Goal: Task Accomplishment & Management: Use online tool/utility

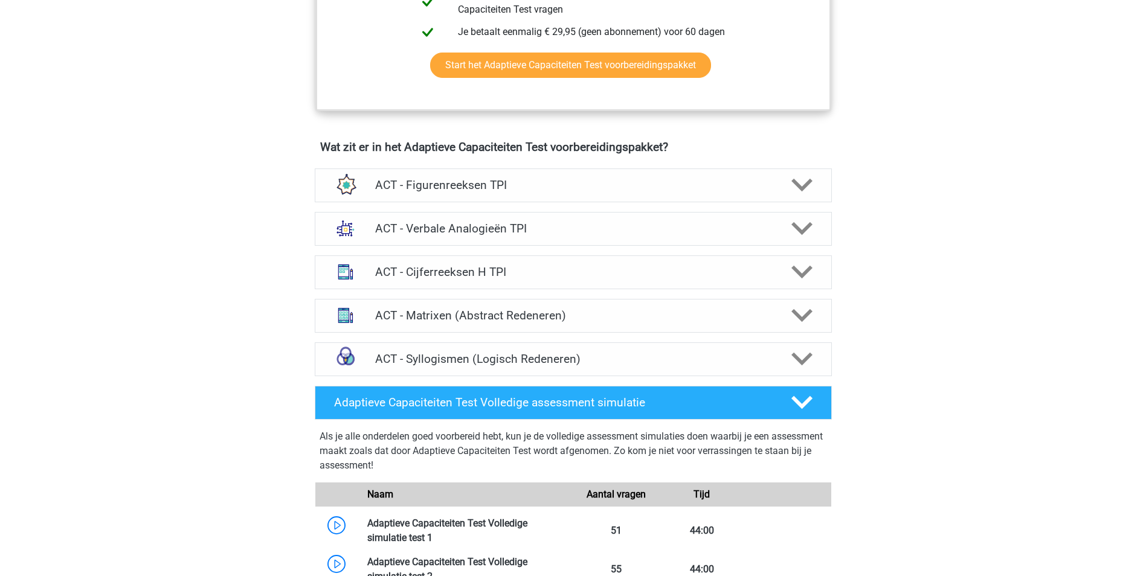
scroll to position [664, 0]
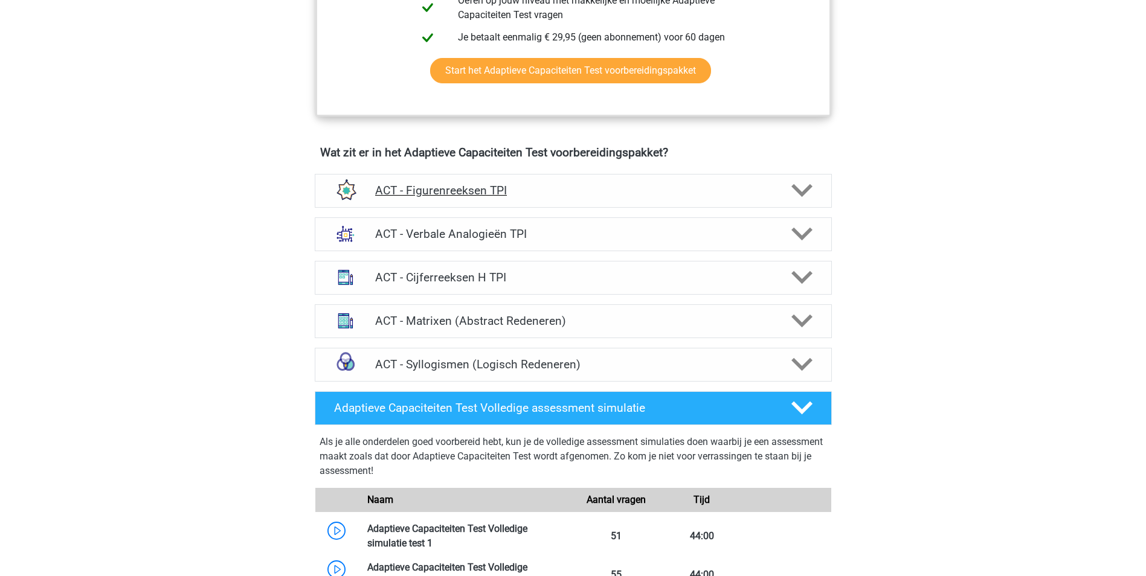
click at [811, 194] on icon at bounding box center [801, 190] width 21 height 21
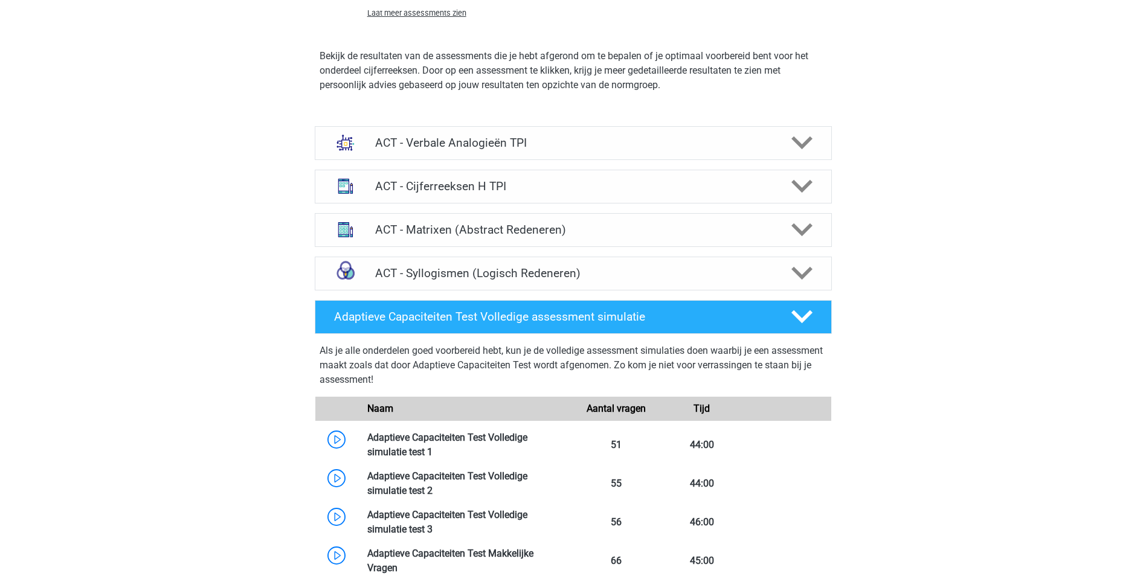
scroll to position [1268, 0]
click at [812, 315] on icon at bounding box center [801, 316] width 21 height 21
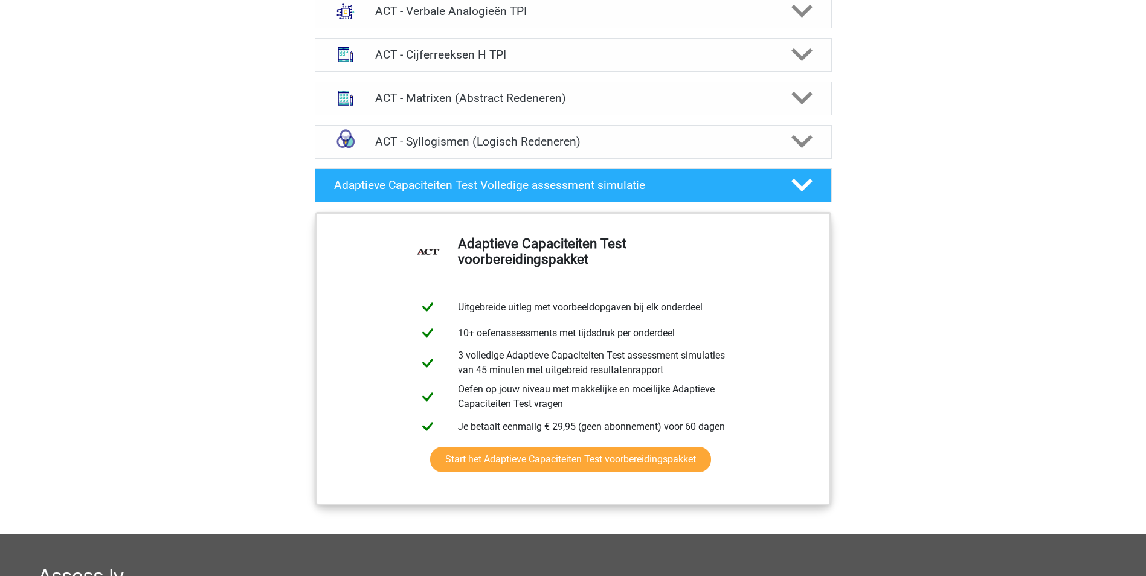
scroll to position [1450, 0]
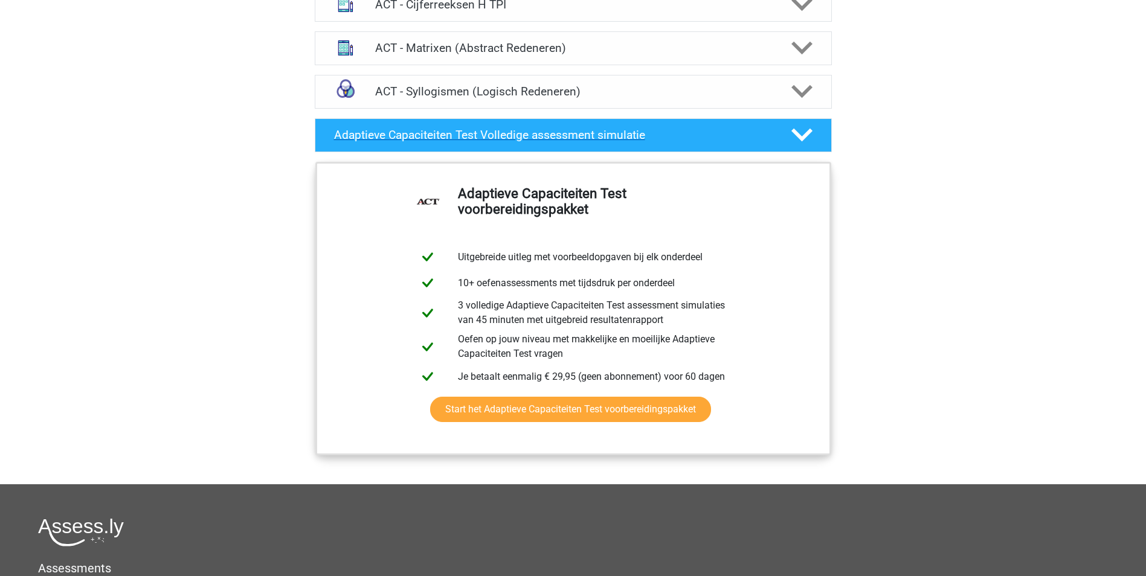
click at [802, 133] on icon at bounding box center [801, 134] width 21 height 21
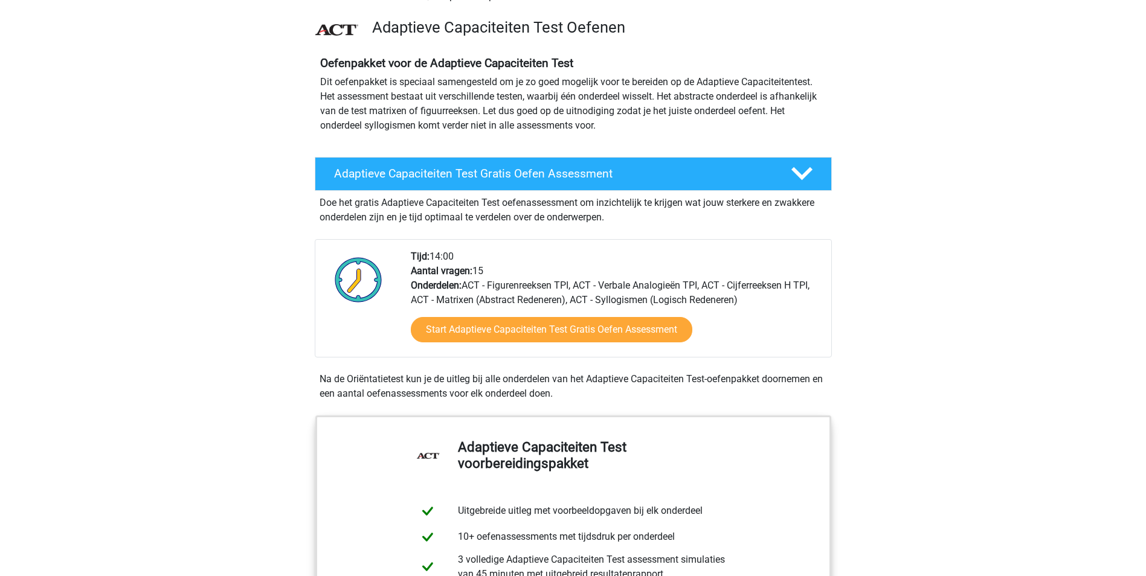
scroll to position [0, 0]
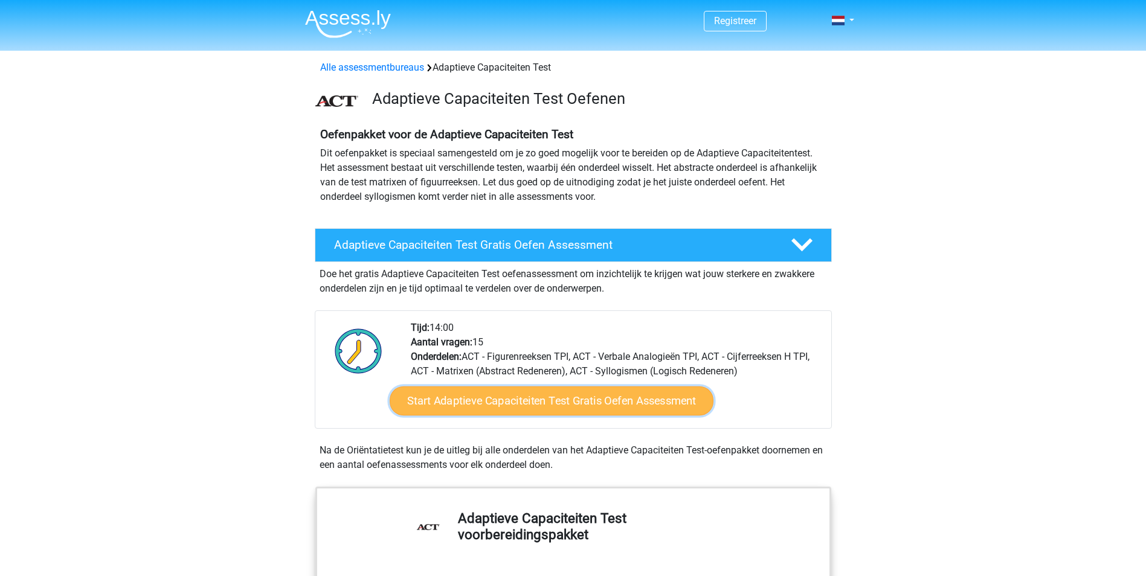
click at [567, 399] on link "Start Adaptieve Capaciteiten Test Gratis Oefen Assessment" at bounding box center [552, 401] width 324 height 29
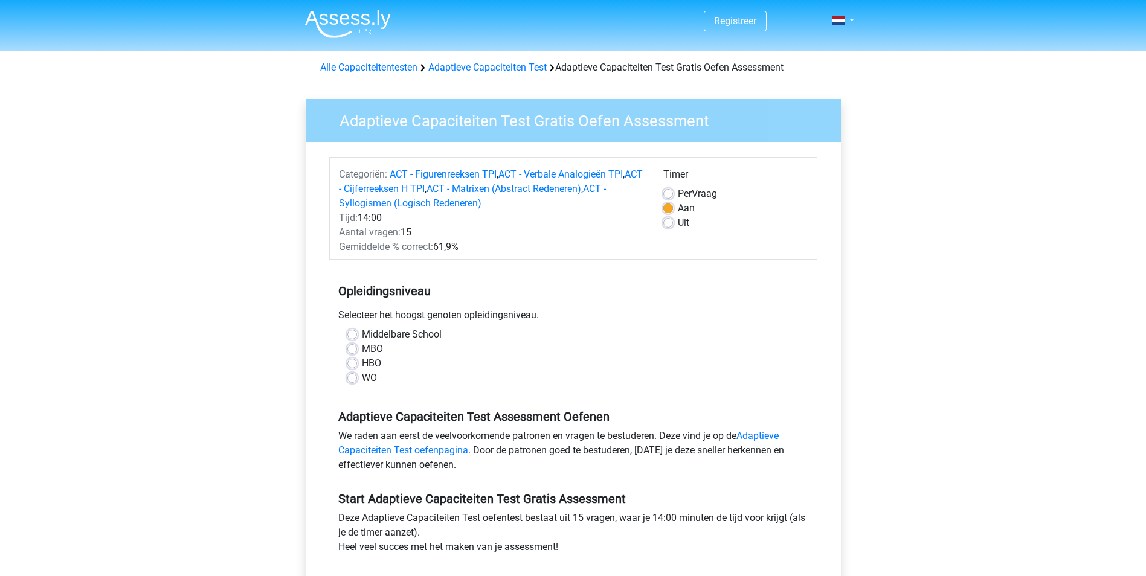
click at [362, 379] on label "WO" at bounding box center [369, 378] width 15 height 14
click at [353, 379] on input "WO" at bounding box center [352, 377] width 10 height 12
radio input "true"
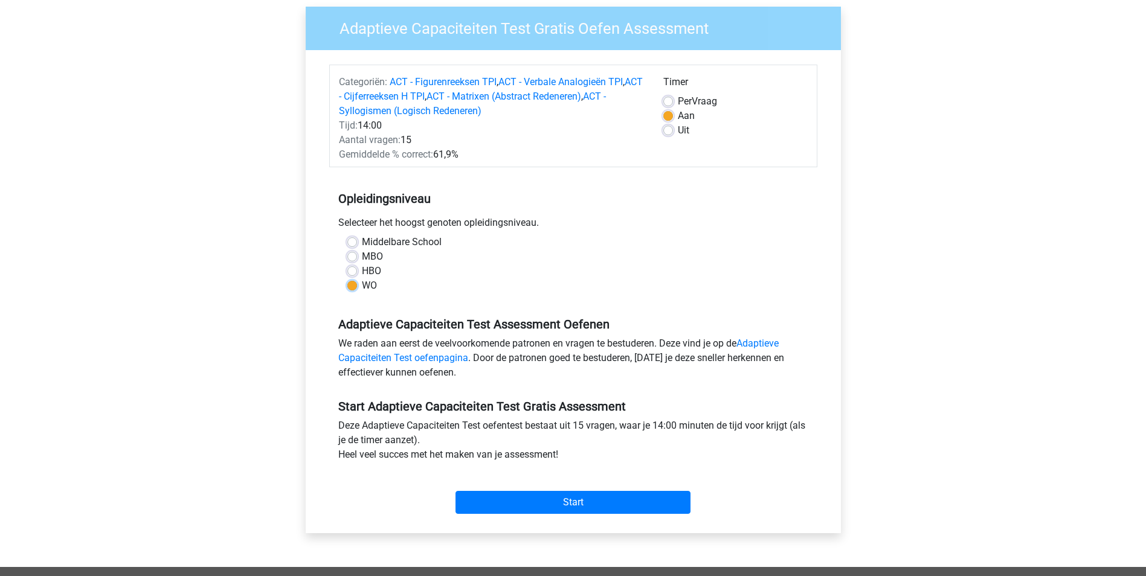
scroll to position [121, 0]
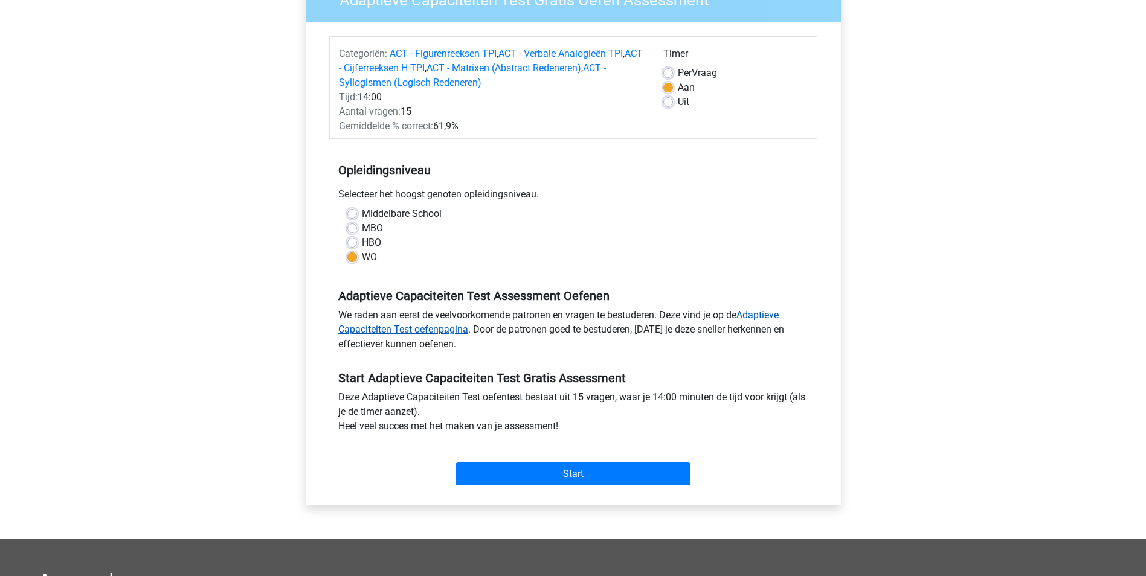
click at [763, 314] on link "Adaptieve Capaciteiten Test oefenpagina" at bounding box center [558, 322] width 440 height 26
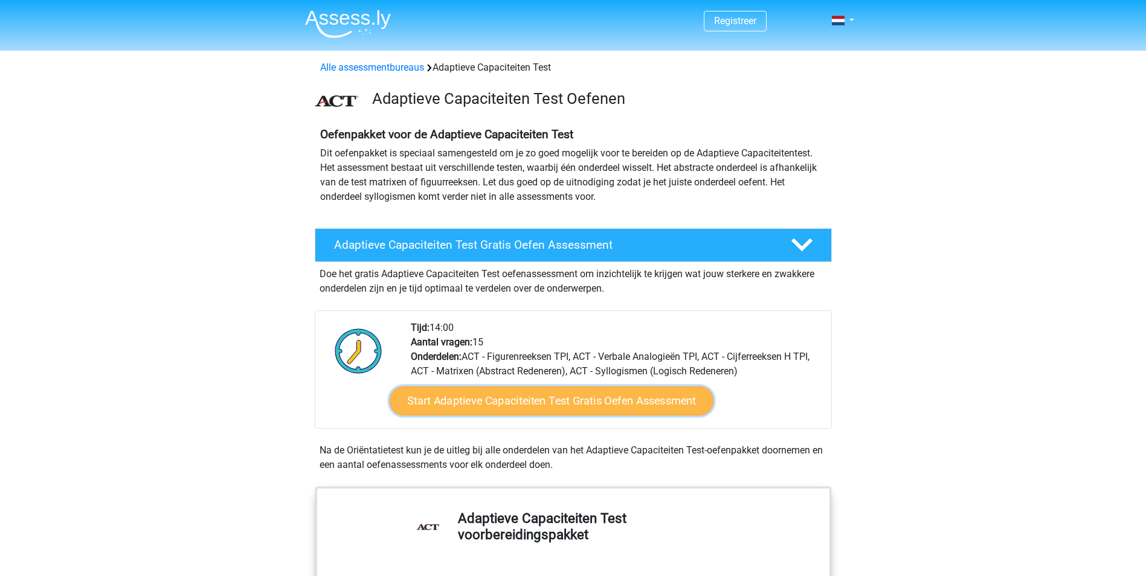
click at [548, 404] on link "Start Adaptieve Capaciteiten Test Gratis Oefen Assessment" at bounding box center [552, 401] width 324 height 29
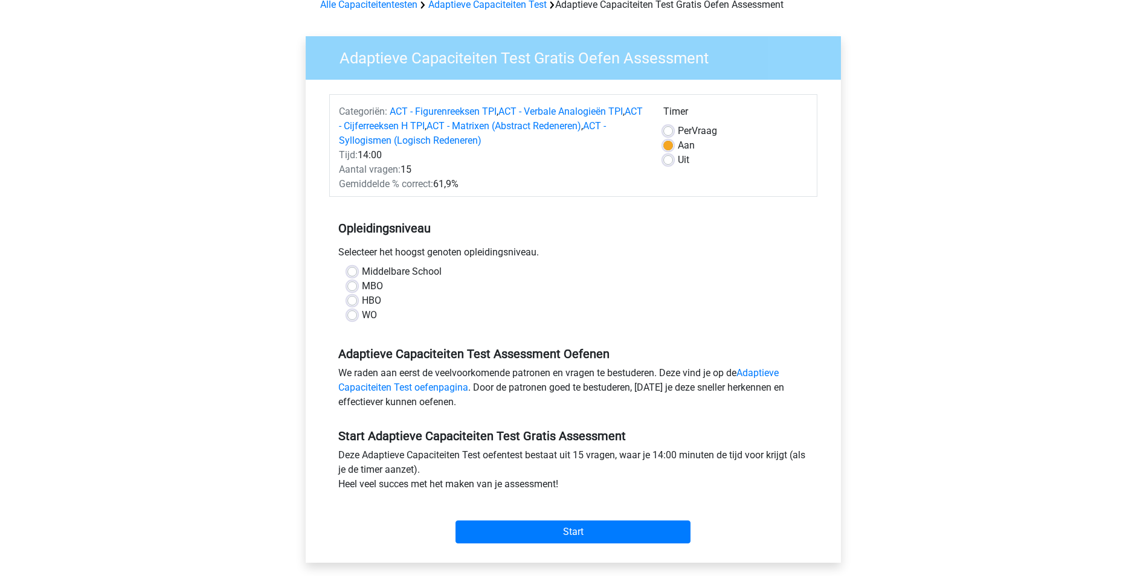
scroll to position [181, 0]
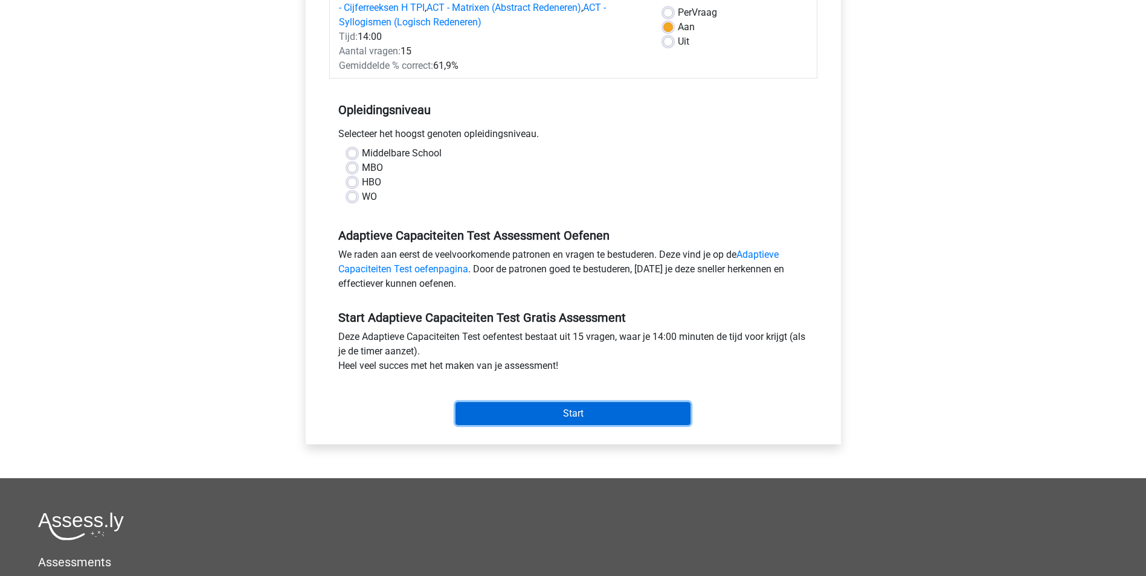
click at [491, 416] on input "Start" at bounding box center [572, 413] width 235 height 23
click at [362, 198] on label "WO" at bounding box center [369, 197] width 15 height 14
click at [350, 198] on input "WO" at bounding box center [352, 196] width 10 height 12
radio input "true"
click at [506, 409] on input "Start" at bounding box center [572, 413] width 235 height 23
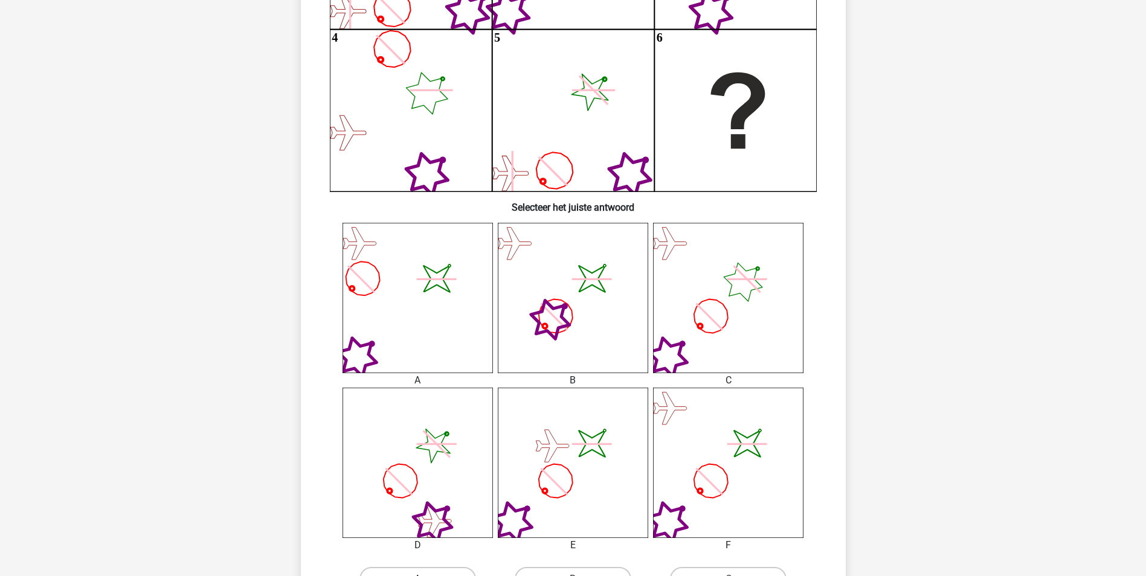
scroll to position [302, 0]
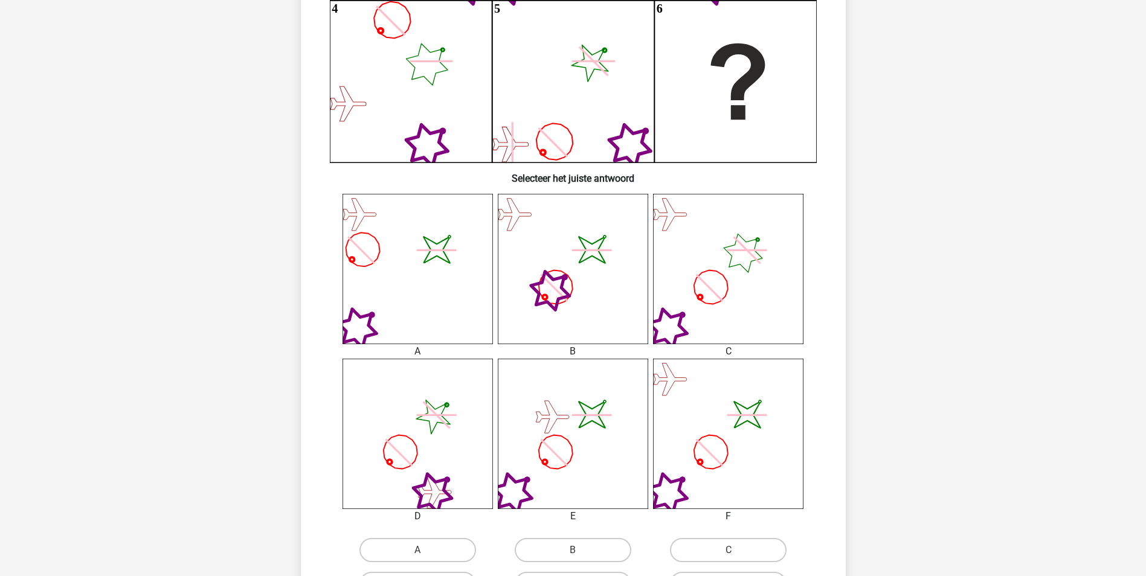
click at [711, 451] on icon "image/svg+xml" at bounding box center [728, 434] width 150 height 150
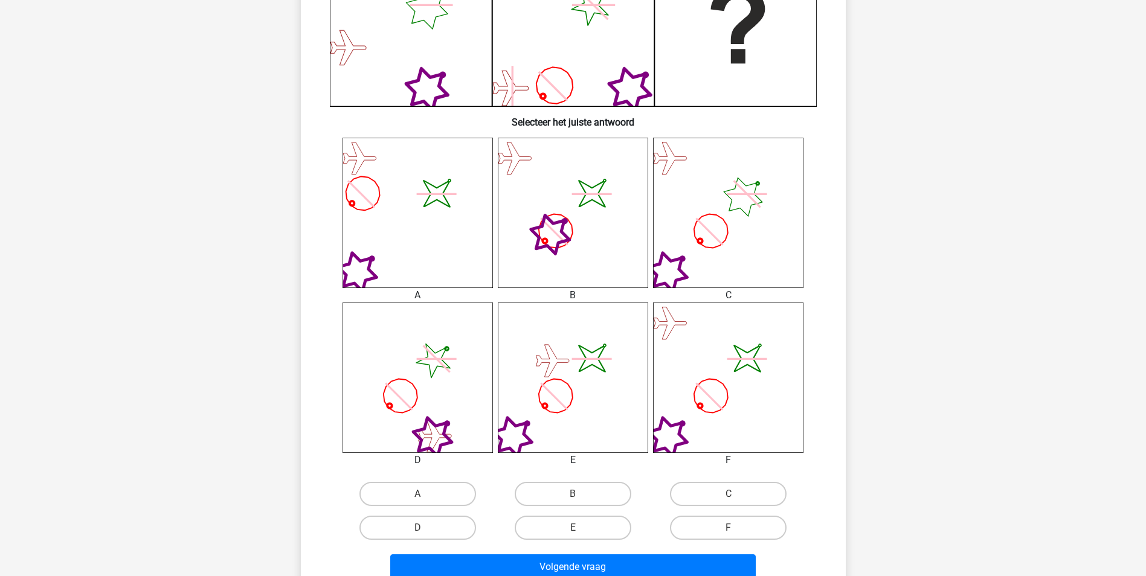
scroll to position [423, 0]
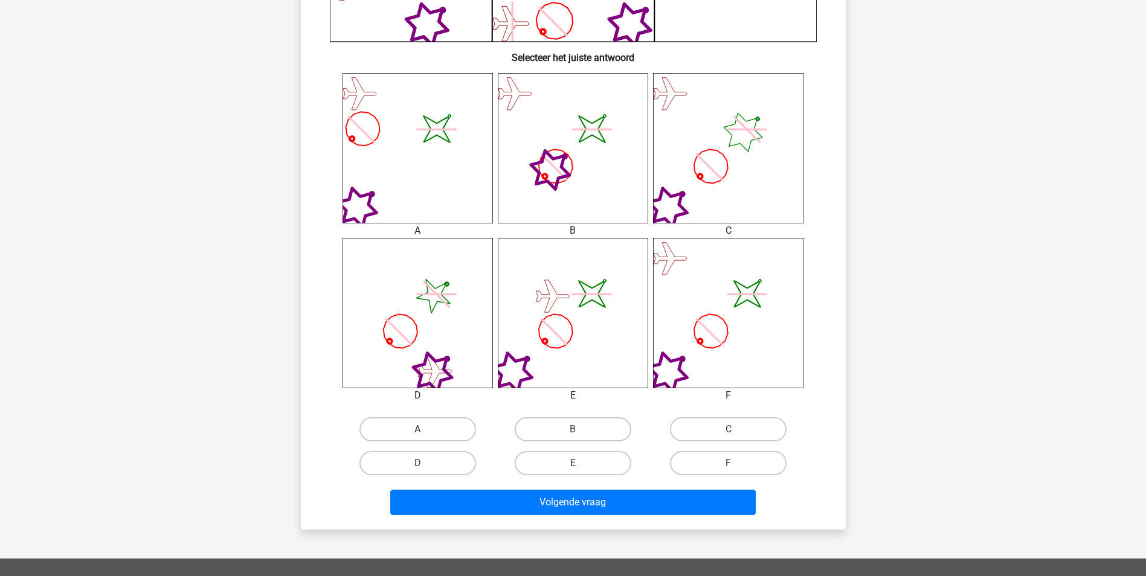
click at [715, 461] on label "F" at bounding box center [728, 463] width 117 height 24
click at [728, 463] on input "F" at bounding box center [732, 467] width 8 height 8
radio input "true"
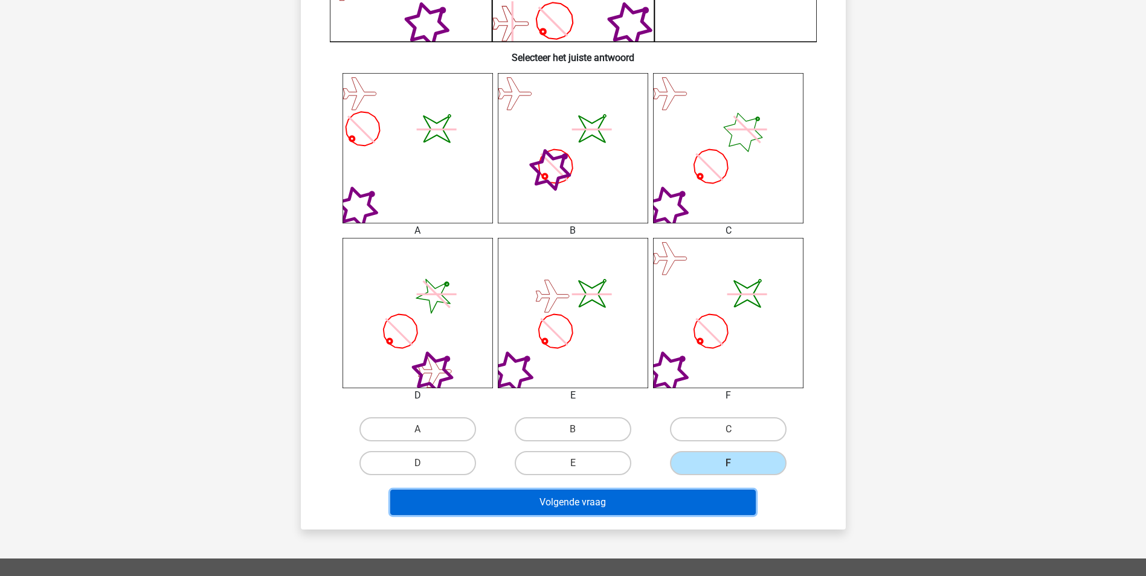
click at [581, 506] on button "Volgende vraag" at bounding box center [572, 502] width 365 height 25
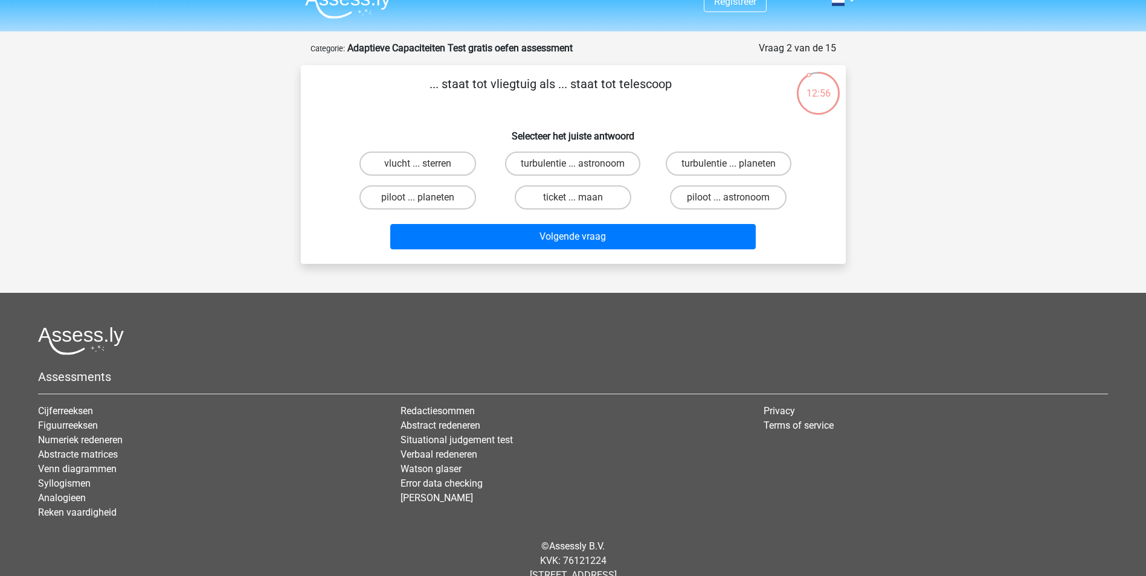
scroll to position [0, 0]
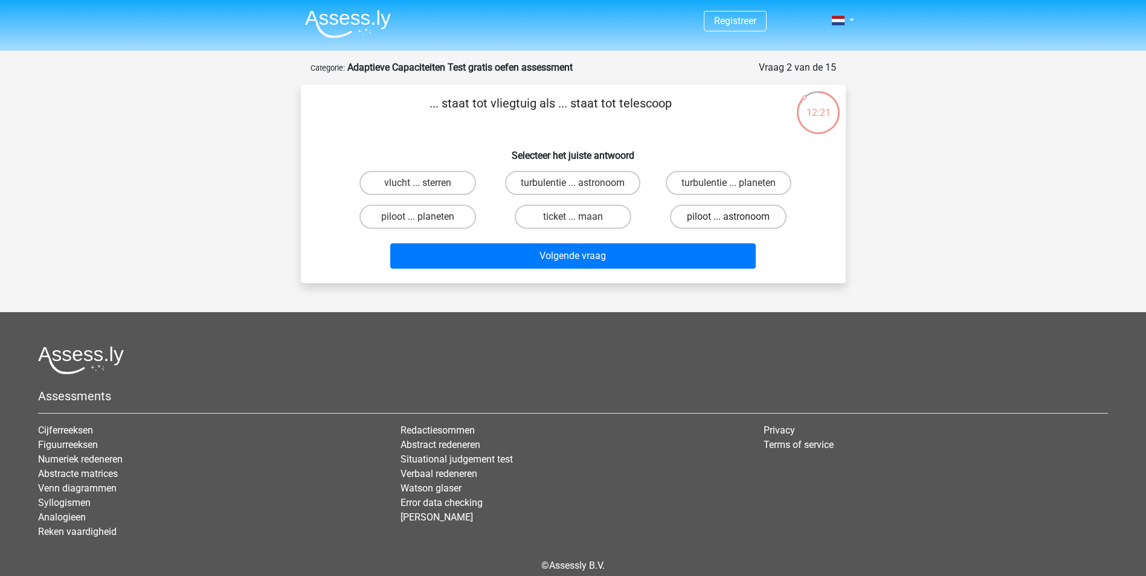
click at [698, 214] on label "piloot ... astronoom" at bounding box center [728, 217] width 117 height 24
click at [728, 217] on input "piloot ... astronoom" at bounding box center [732, 221] width 8 height 8
radio input "true"
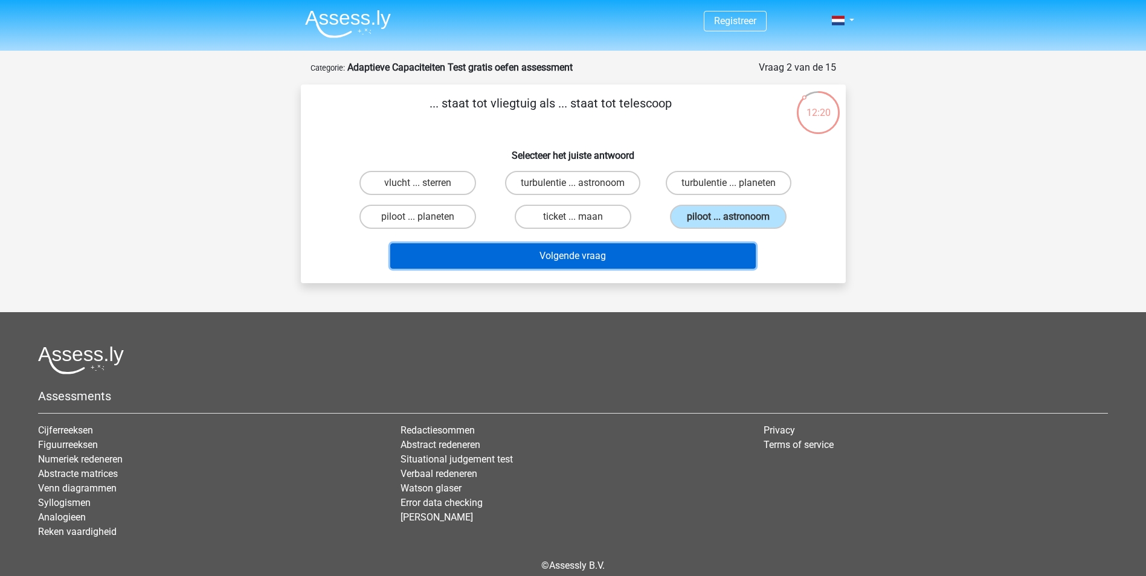
click at [582, 255] on button "Volgende vraag" at bounding box center [572, 255] width 365 height 25
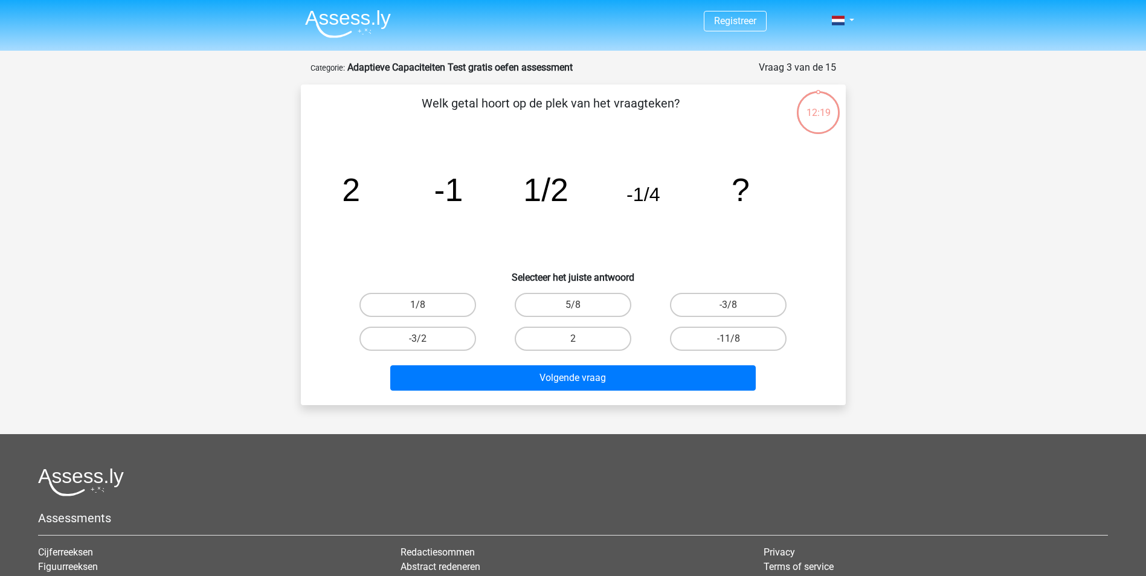
scroll to position [60, 0]
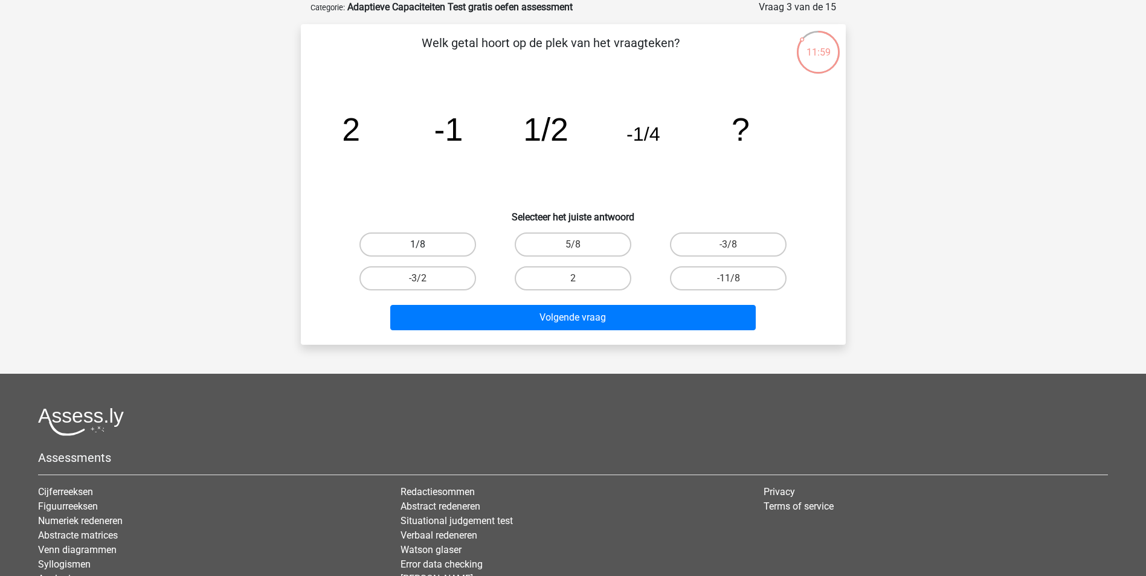
click at [428, 243] on label "1/8" at bounding box center [417, 245] width 117 height 24
click at [425, 245] on input "1/8" at bounding box center [421, 249] width 8 height 8
radio input "true"
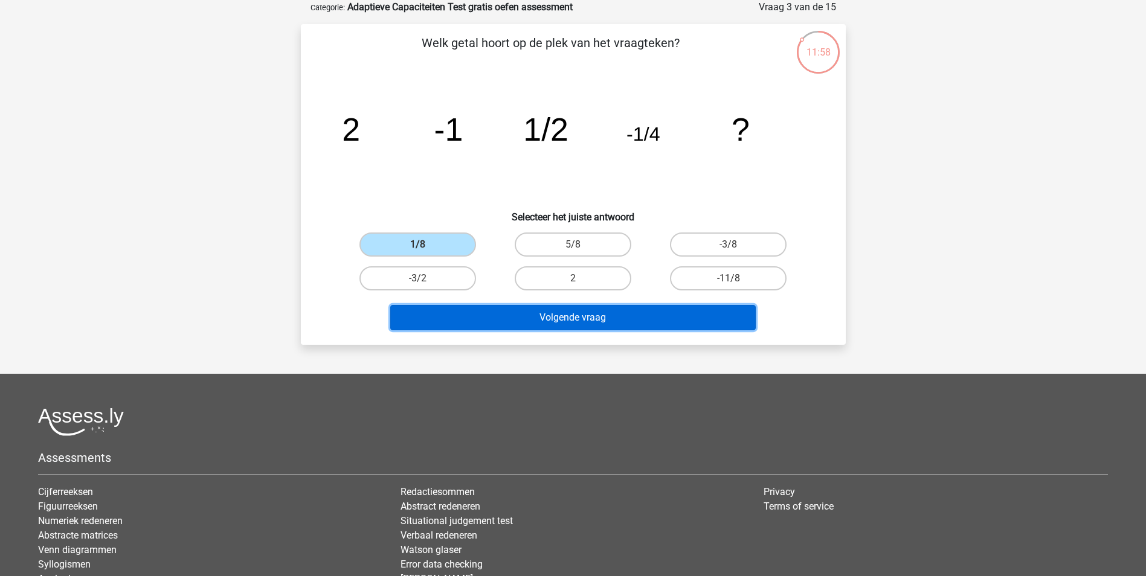
click at [551, 317] on button "Volgende vraag" at bounding box center [572, 317] width 365 height 25
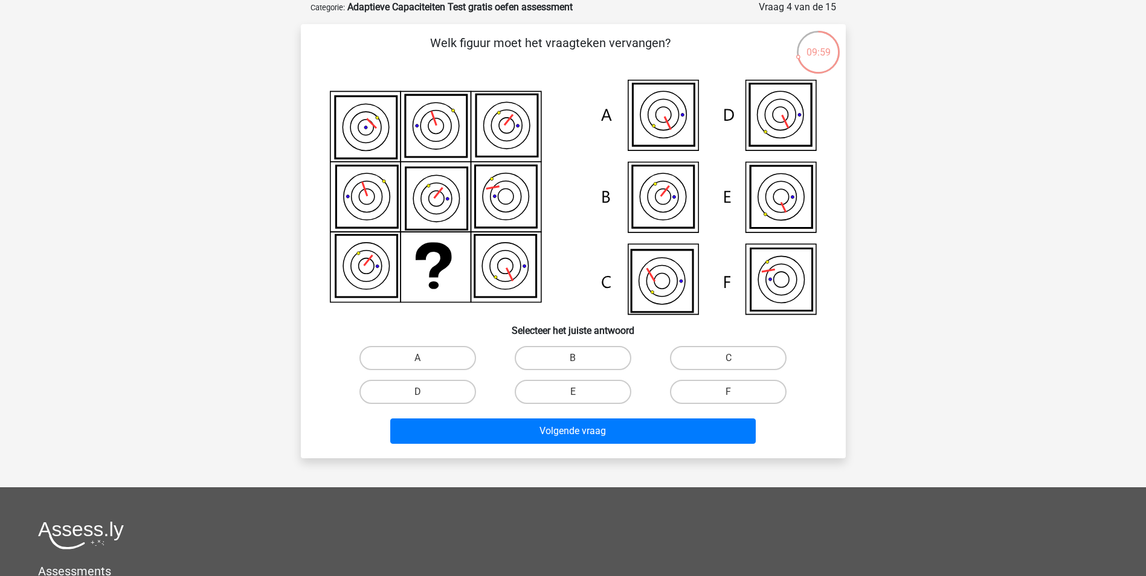
click at [783, 280] on icon at bounding box center [781, 280] width 62 height 62
click at [718, 385] on label "F" at bounding box center [728, 392] width 117 height 24
click at [728, 392] on input "F" at bounding box center [732, 396] width 8 height 8
radio input "true"
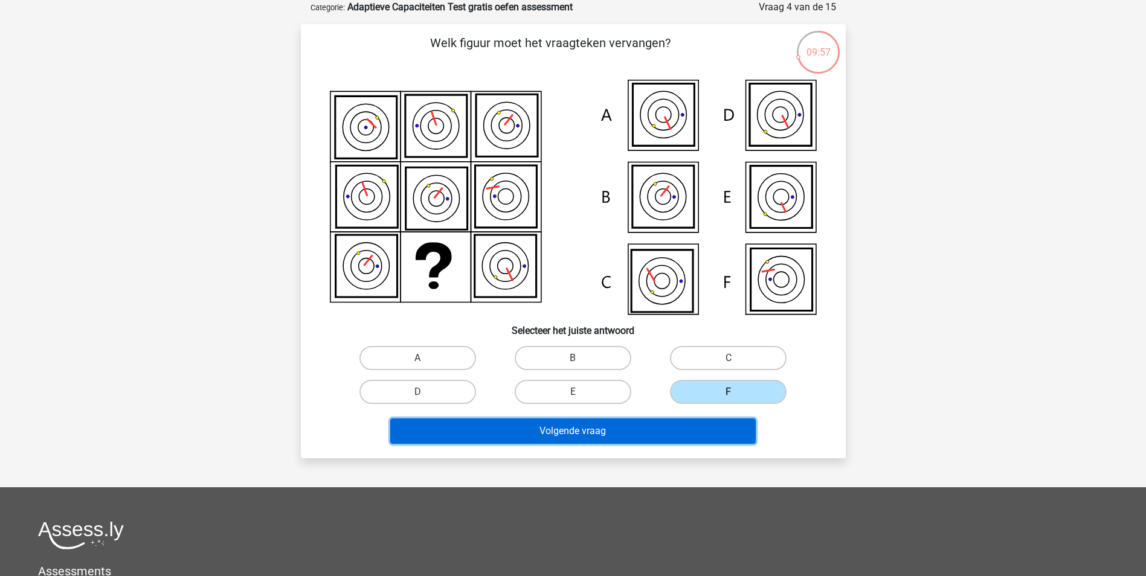
click at [659, 435] on button "Volgende vraag" at bounding box center [572, 431] width 365 height 25
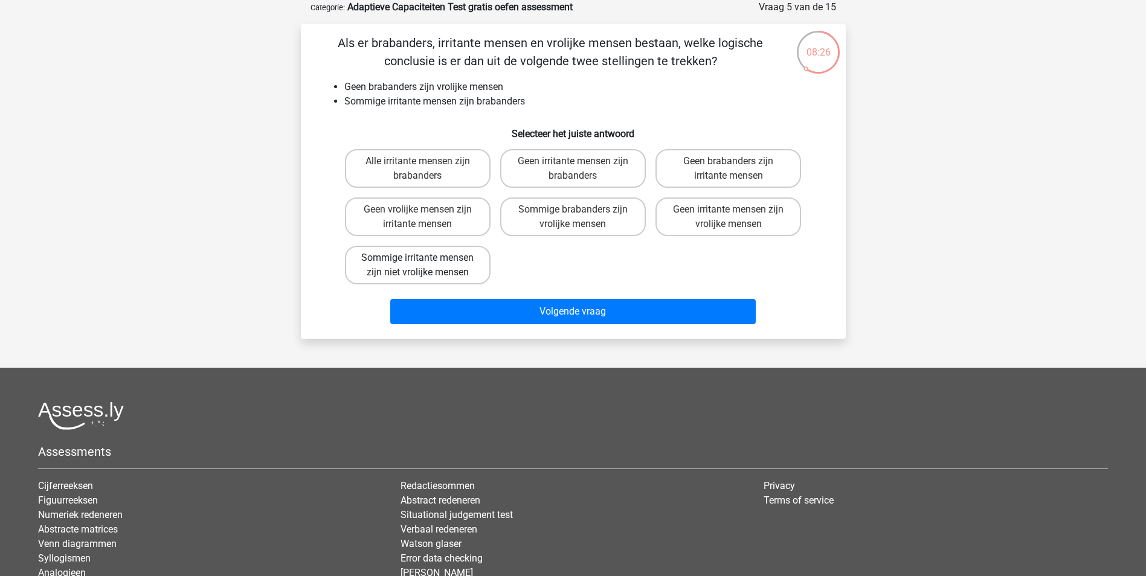
click at [451, 267] on label "Sommige irritante mensen zijn niet vrolijke mensen" at bounding box center [418, 265] width 146 height 39
click at [425, 266] on input "Sommige irritante mensen zijn niet vrolijke mensen" at bounding box center [421, 262] width 8 height 8
radio input "true"
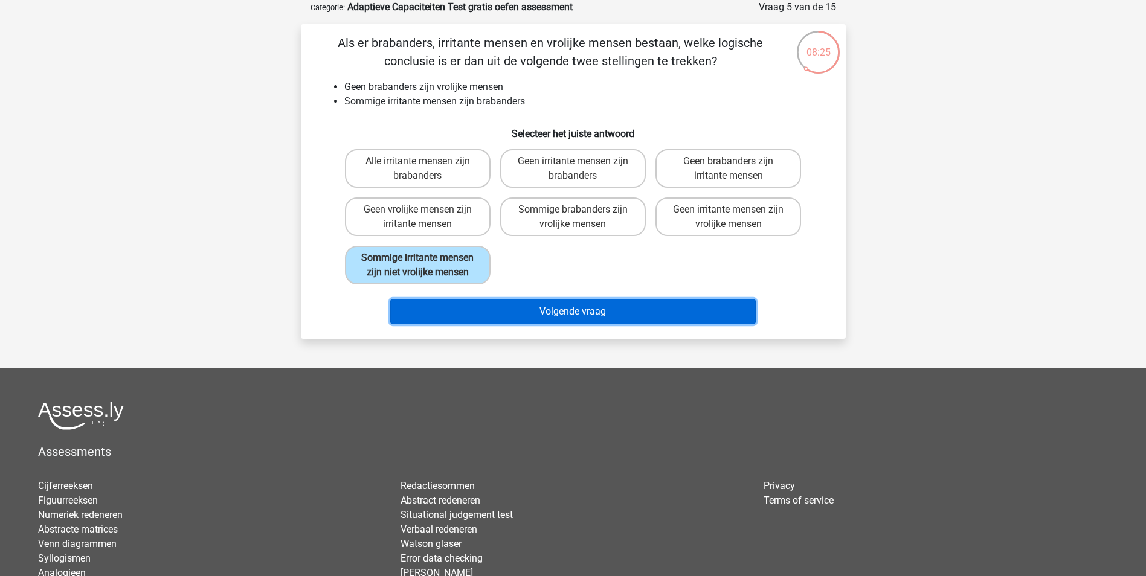
click at [572, 306] on button "Volgende vraag" at bounding box center [572, 311] width 365 height 25
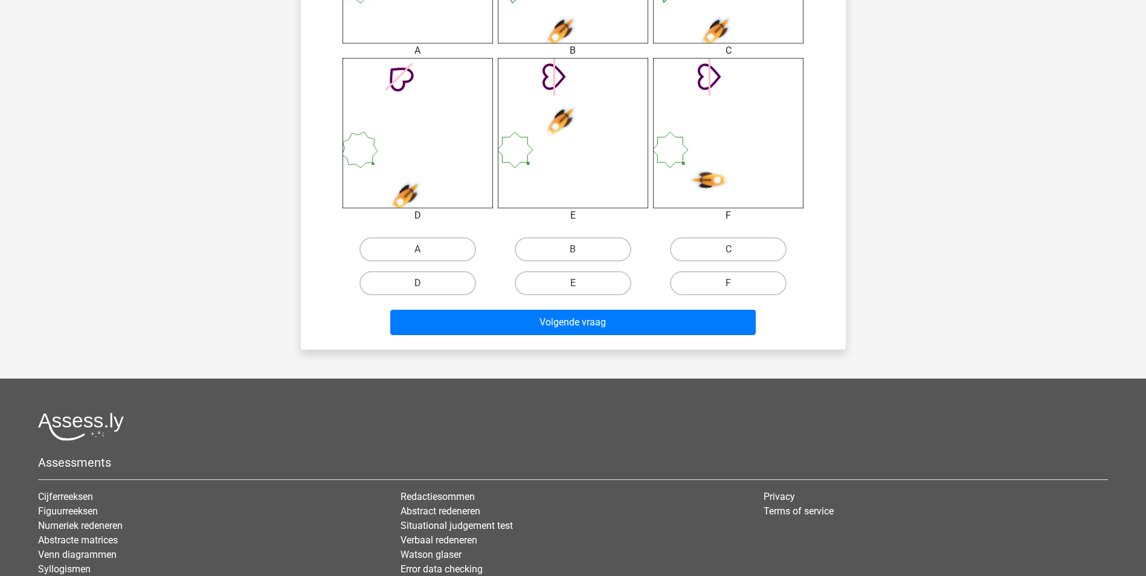
scroll to position [604, 0]
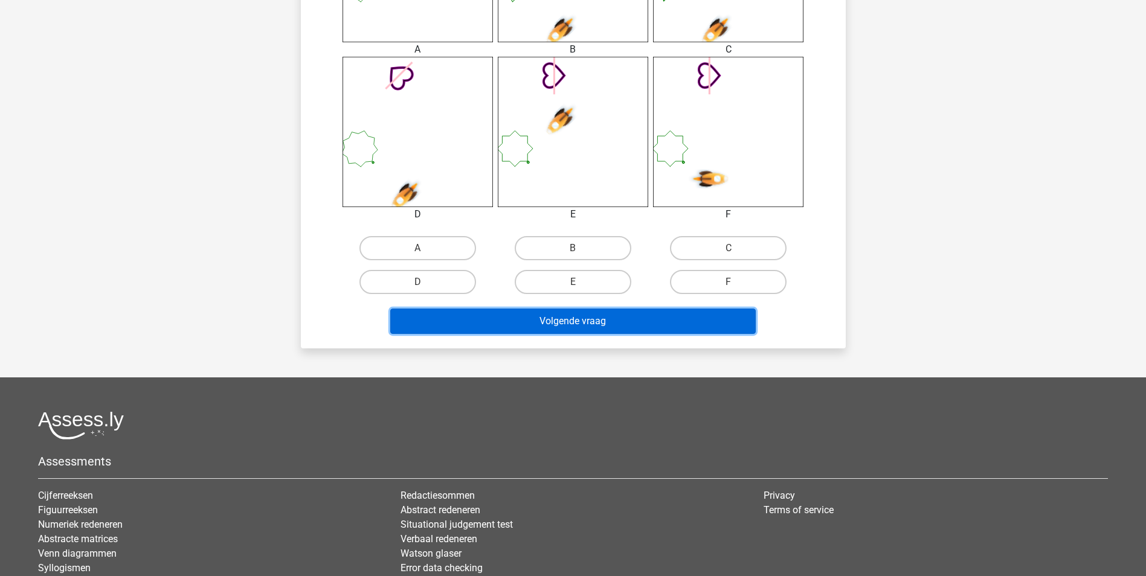
click at [583, 320] on button "Volgende vraag" at bounding box center [572, 321] width 365 height 25
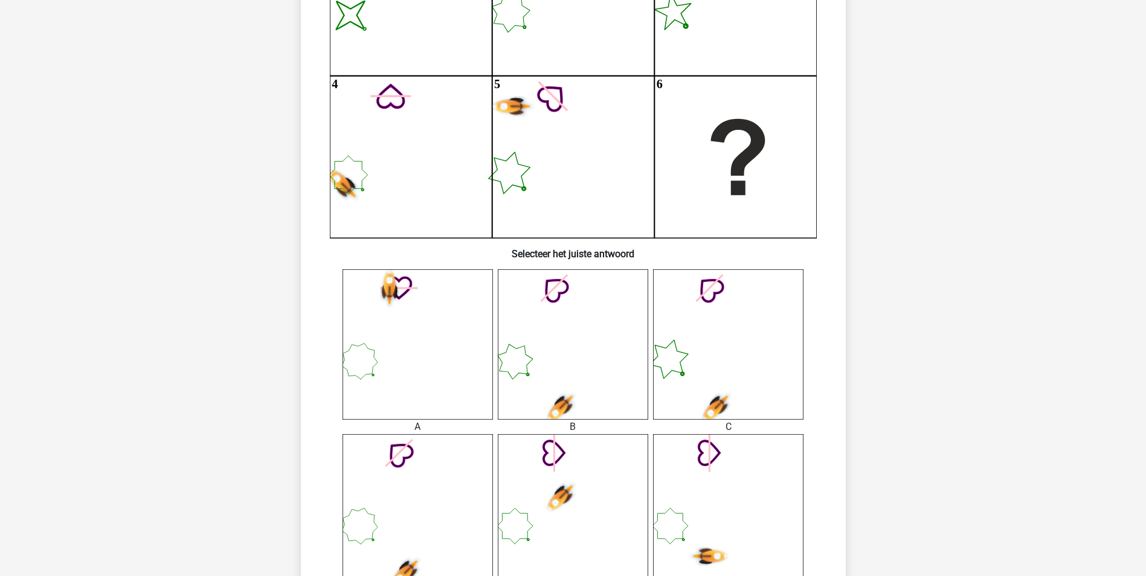
scroll to position [242, 0]
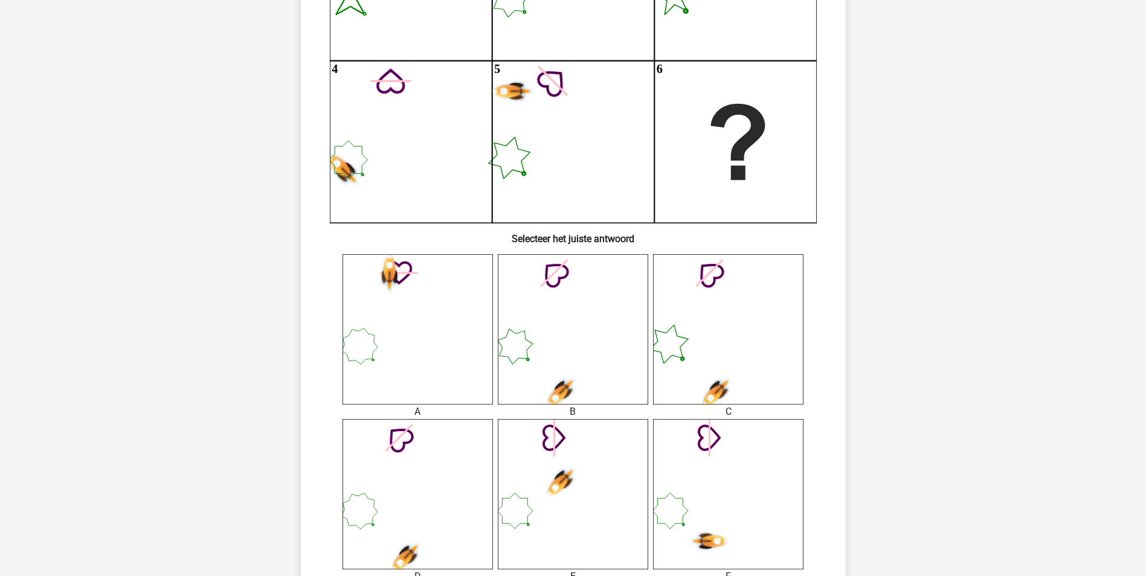
click at [397, 470] on icon at bounding box center [417, 494] width 150 height 150
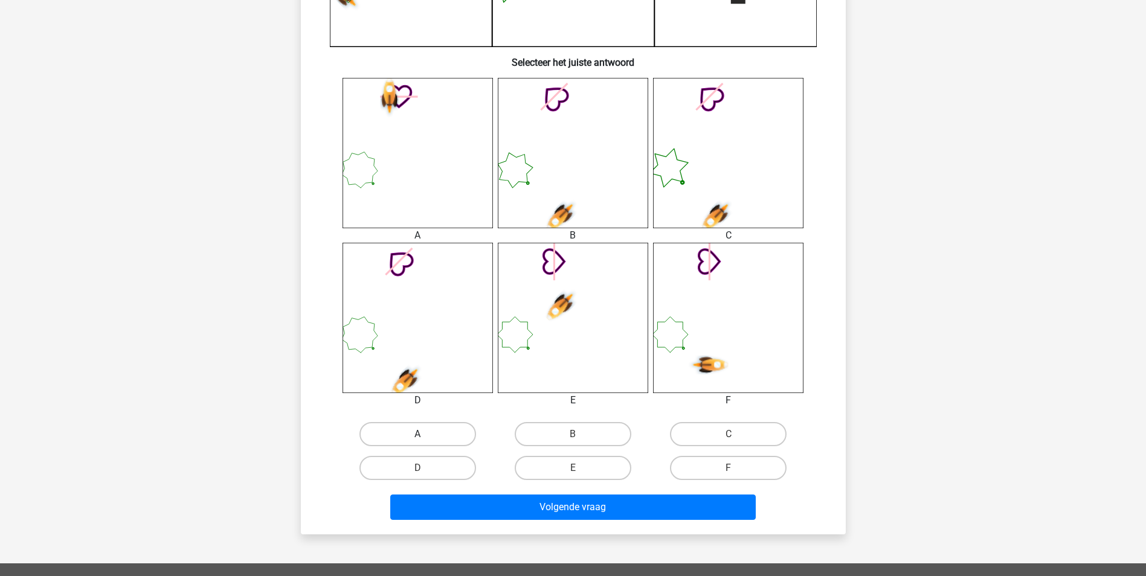
scroll to position [423, 0]
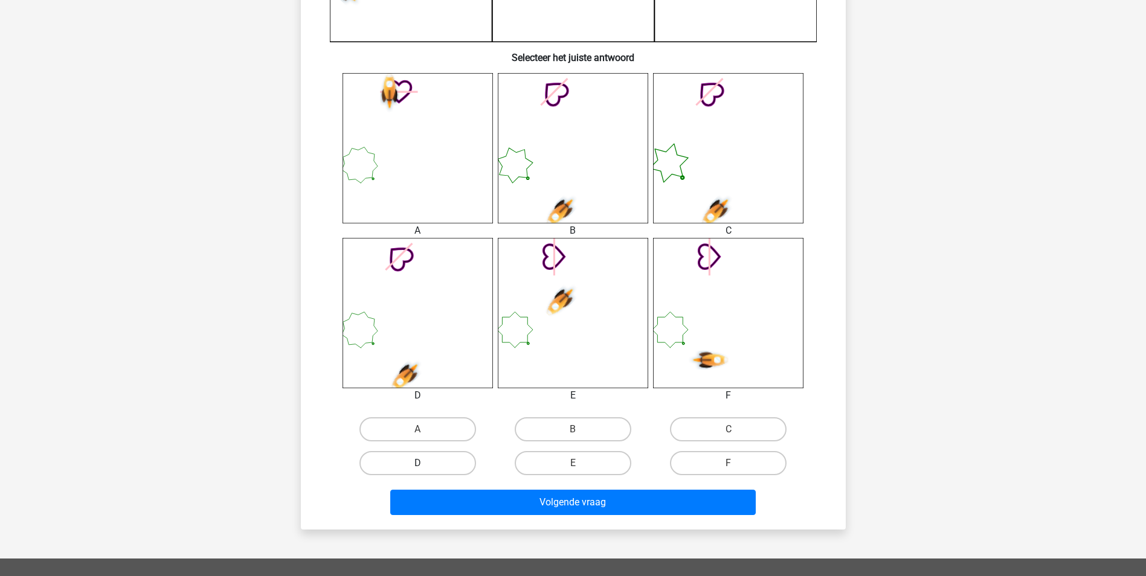
click at [423, 460] on label "D" at bounding box center [417, 463] width 117 height 24
click at [423, 463] on input "D" at bounding box center [421, 467] width 8 height 8
radio input "true"
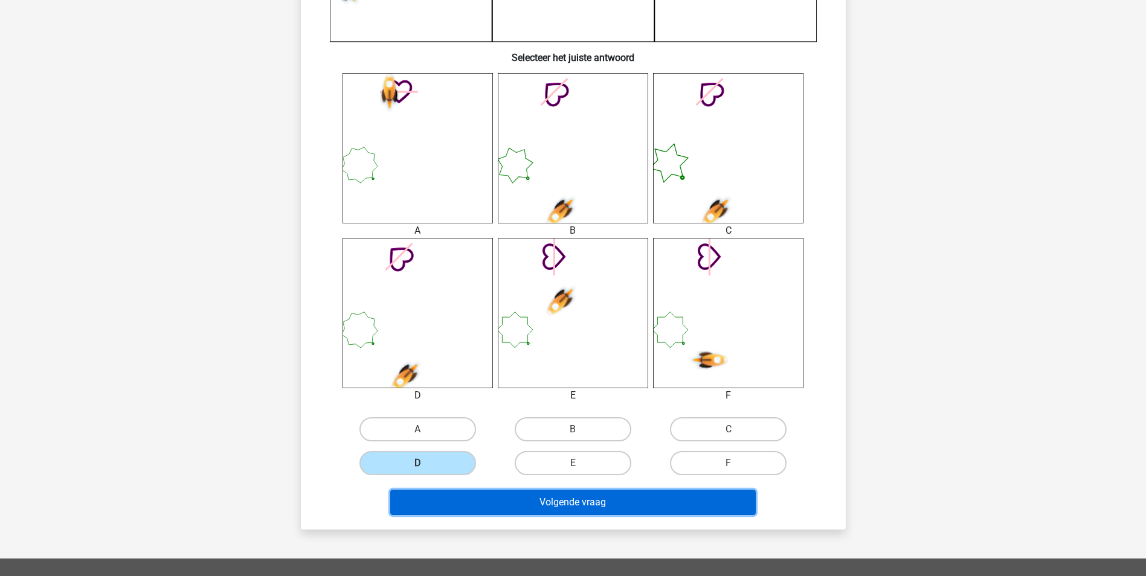
click at [483, 500] on button "Volgende vraag" at bounding box center [572, 502] width 365 height 25
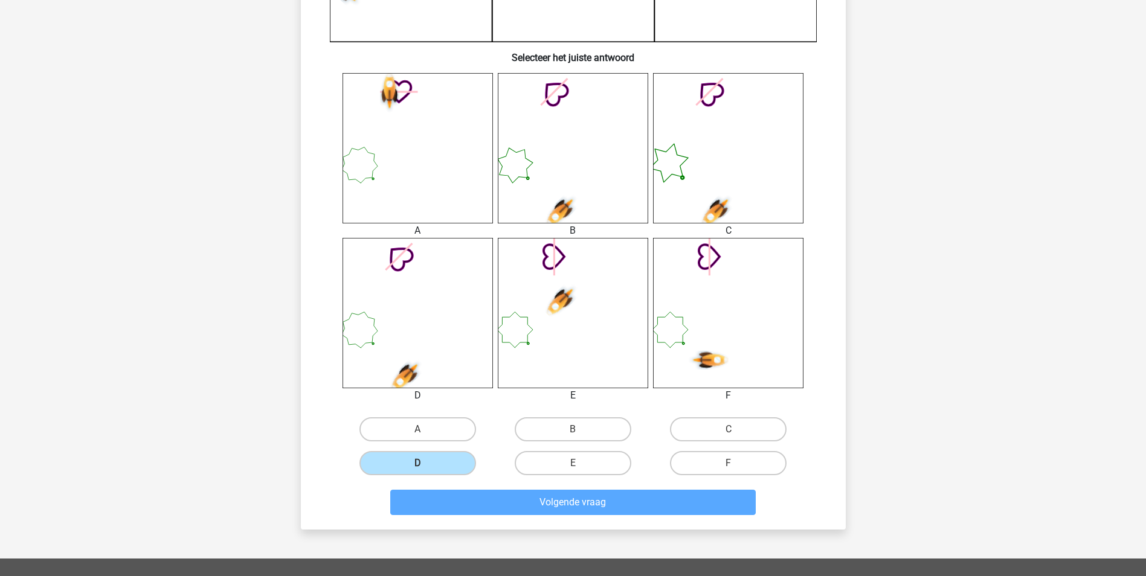
scroll to position [55, 0]
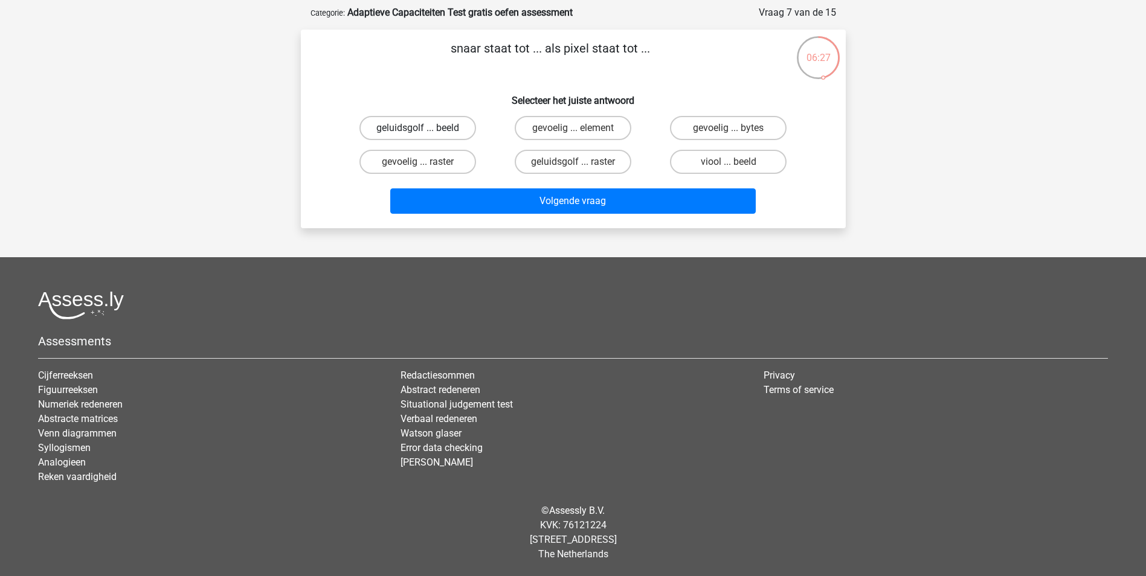
click at [420, 123] on label "geluidsgolf ... beeld" at bounding box center [417, 128] width 117 height 24
click at [420, 128] on input "geluidsgolf ... beeld" at bounding box center [421, 132] width 8 height 8
radio input "true"
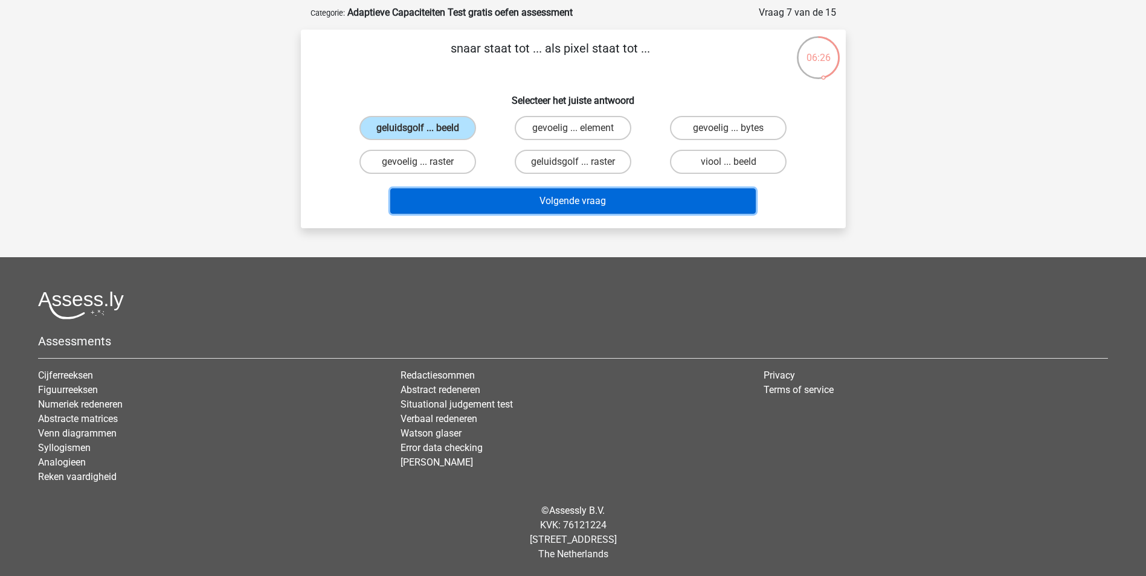
click at [512, 199] on button "Volgende vraag" at bounding box center [572, 200] width 365 height 25
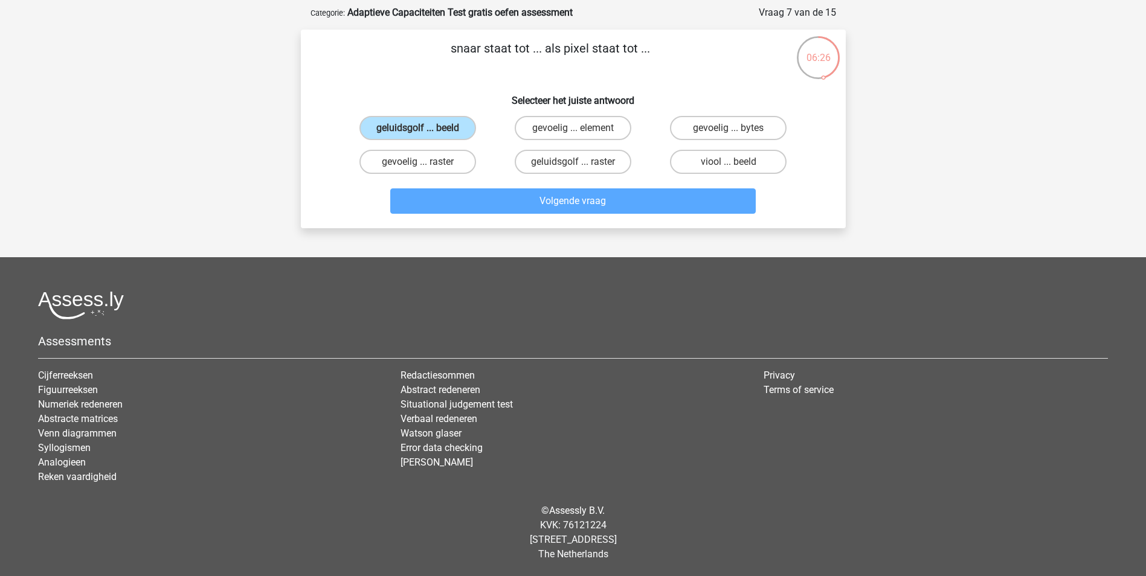
scroll to position [60, 0]
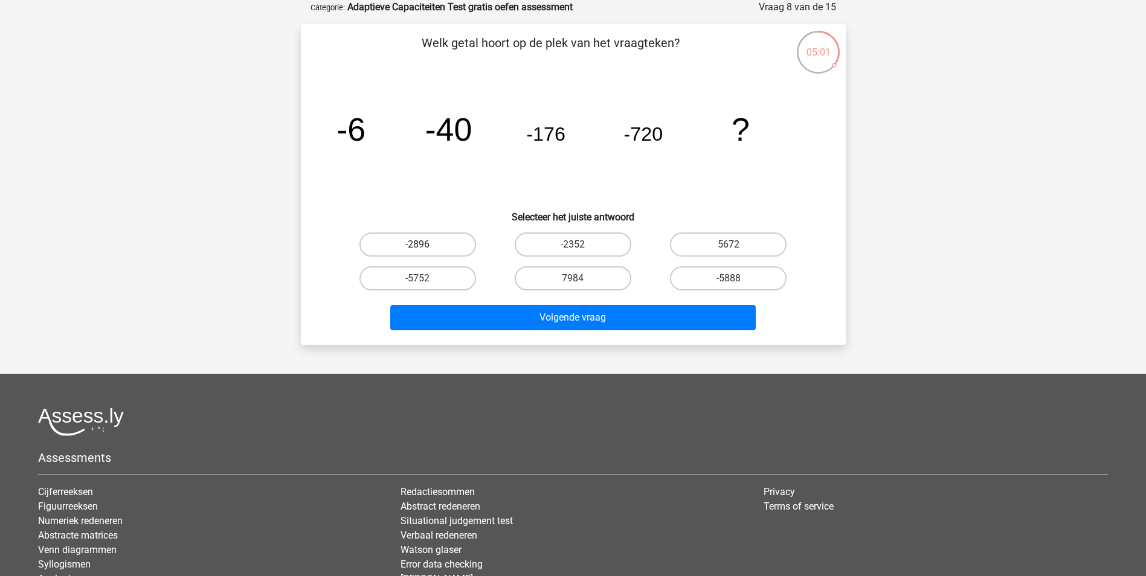
click at [445, 249] on label "-2896" at bounding box center [417, 245] width 117 height 24
click at [425, 249] on input "-2896" at bounding box center [421, 249] width 8 height 8
radio input "true"
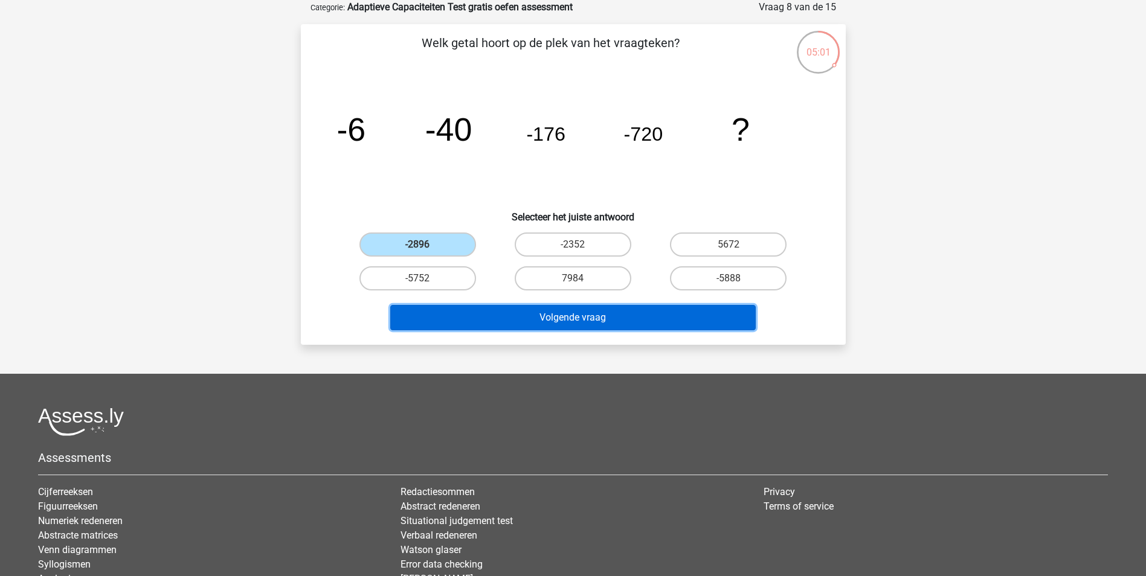
click at [505, 321] on button "Volgende vraag" at bounding box center [572, 317] width 365 height 25
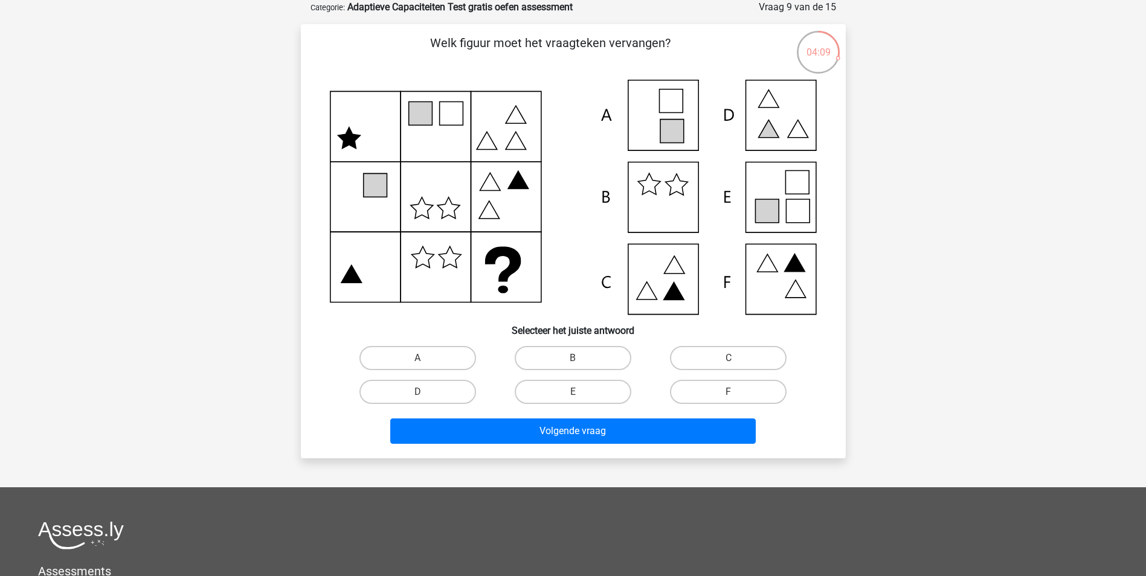
click at [772, 277] on icon at bounding box center [573, 197] width 487 height 235
drag, startPoint x: 704, startPoint y: 392, endPoint x: 684, endPoint y: 410, distance: 26.5
click at [701, 398] on label "F" at bounding box center [728, 392] width 117 height 24
click at [728, 398] on input "F" at bounding box center [732, 396] width 8 height 8
radio input "true"
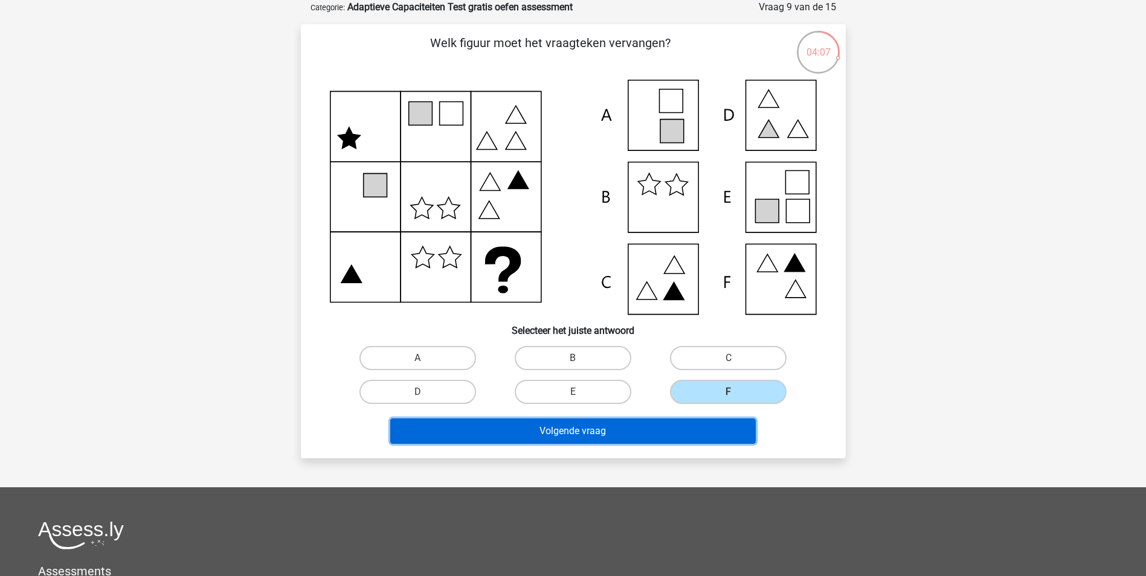
click at [604, 439] on button "Volgende vraag" at bounding box center [572, 431] width 365 height 25
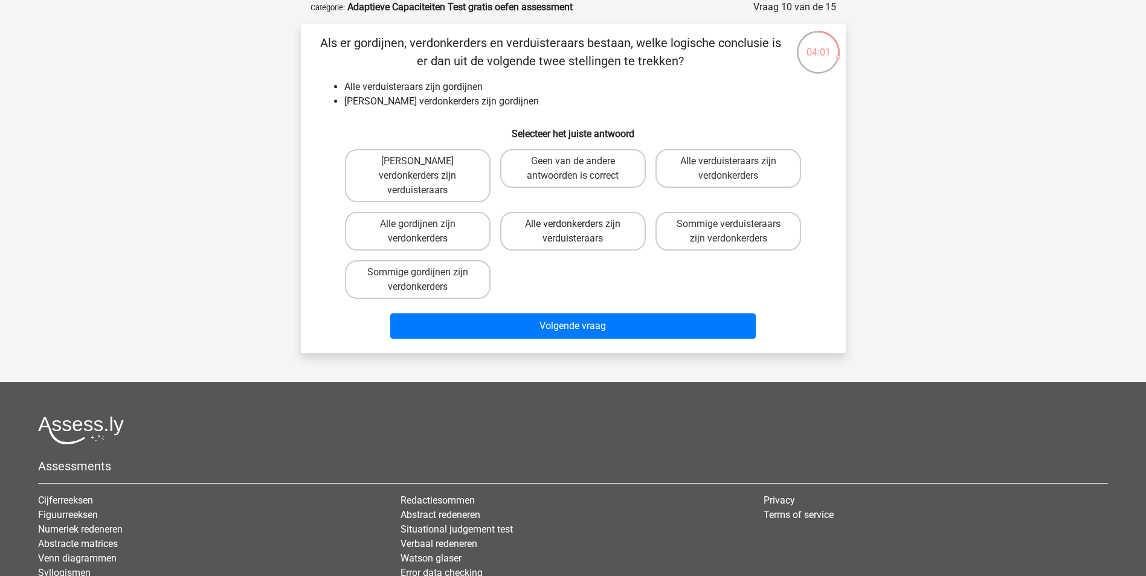
drag, startPoint x: 515, startPoint y: 210, endPoint x: 532, endPoint y: 223, distance: 22.0
click at [517, 212] on label "Alle verdonkerders zijn verduisteraars" at bounding box center [573, 231] width 146 height 39
click at [573, 224] on input "Alle verdonkerders zijn verduisteraars" at bounding box center [577, 228] width 8 height 8
radio input "true"
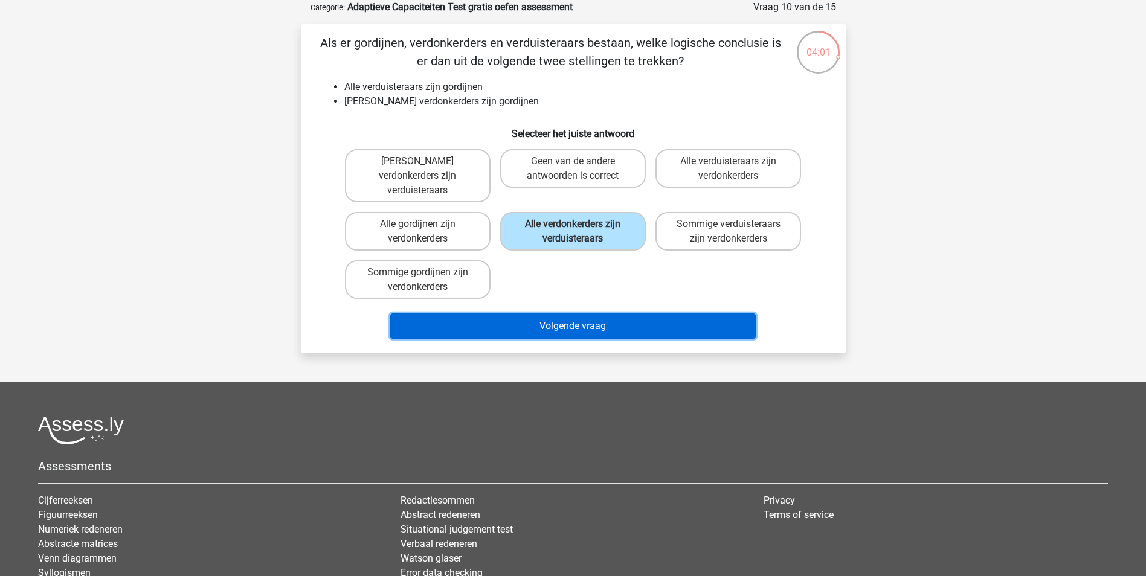
click at [548, 313] on button "Volgende vraag" at bounding box center [572, 325] width 365 height 25
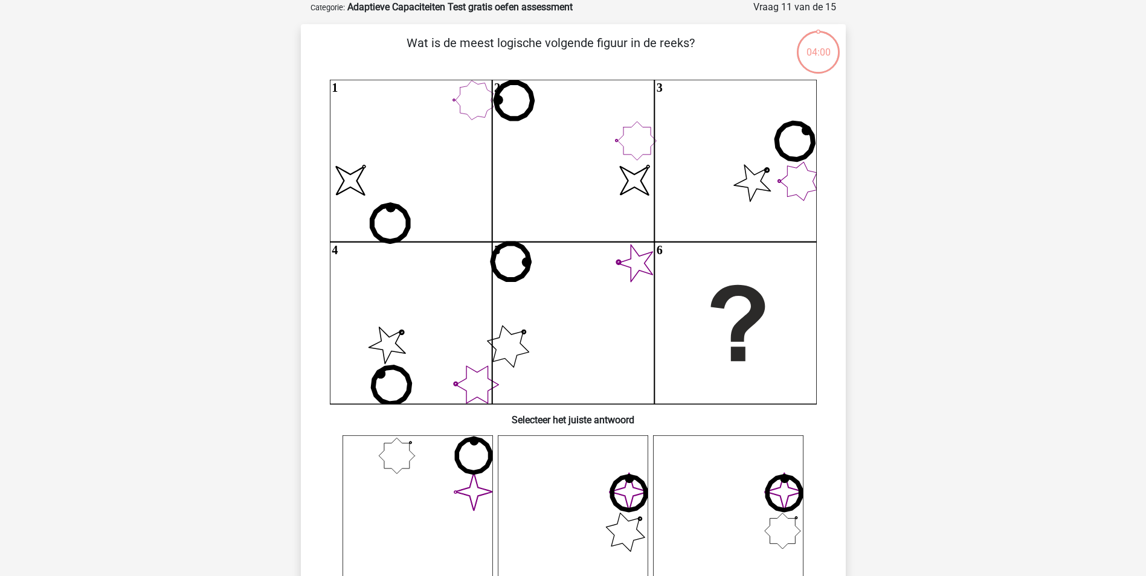
click at [595, 218] on icon "image/svg+xml 1 image/svg+xml 2 3 4 5 6" at bounding box center [573, 242] width 487 height 324
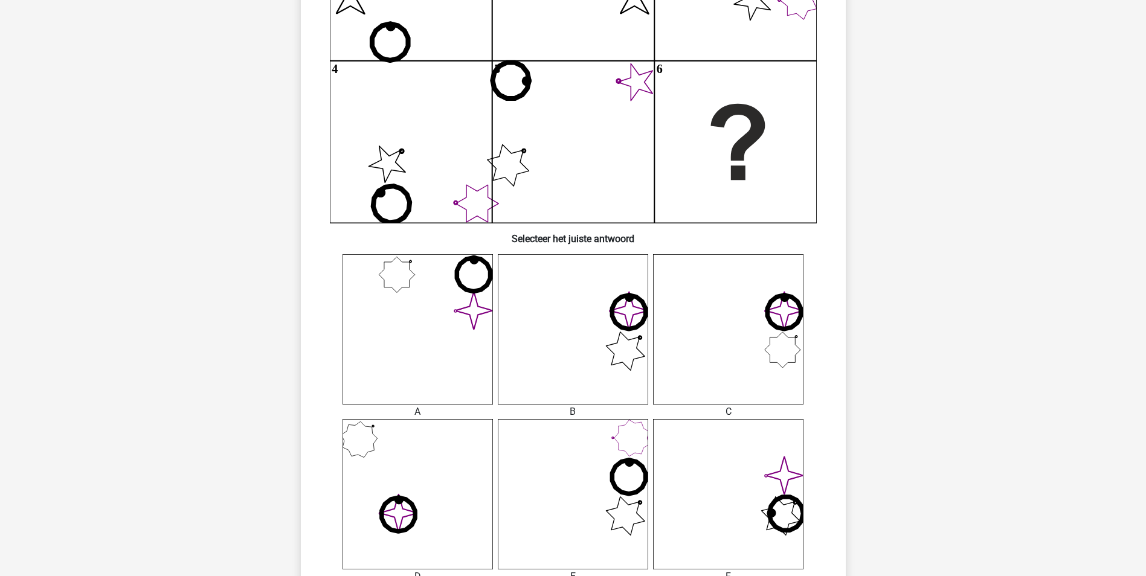
click at [602, 366] on icon "image/svg+xml" at bounding box center [573, 329] width 150 height 150
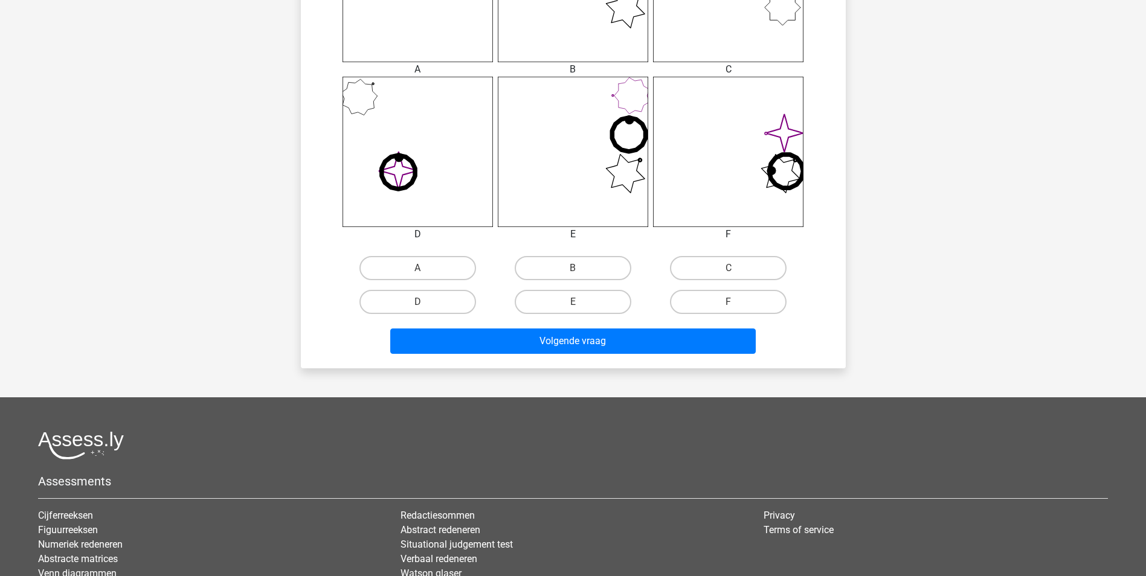
scroll to position [604, 0]
